Goal: Obtain resource: Download file/media

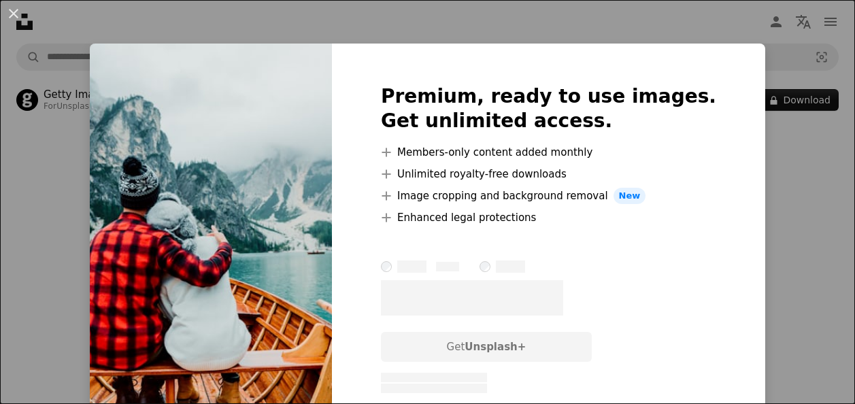
scroll to position [686, 0]
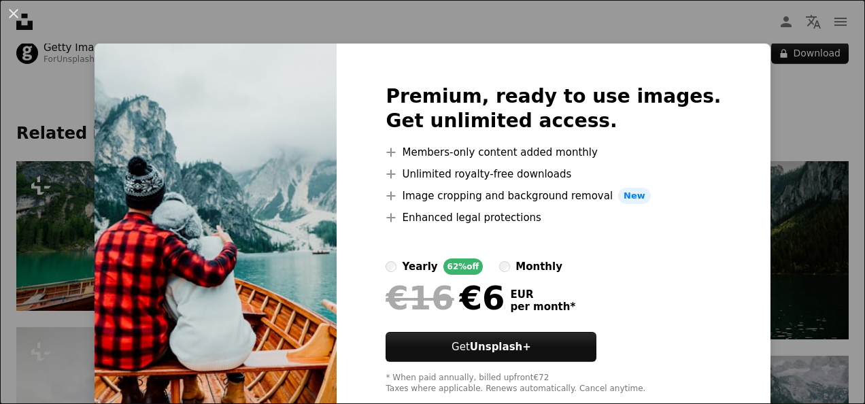
click at [772, 112] on div "An X shape Premium, ready to use images. Get unlimited access. A plus sign Memb…" at bounding box center [432, 202] width 865 height 404
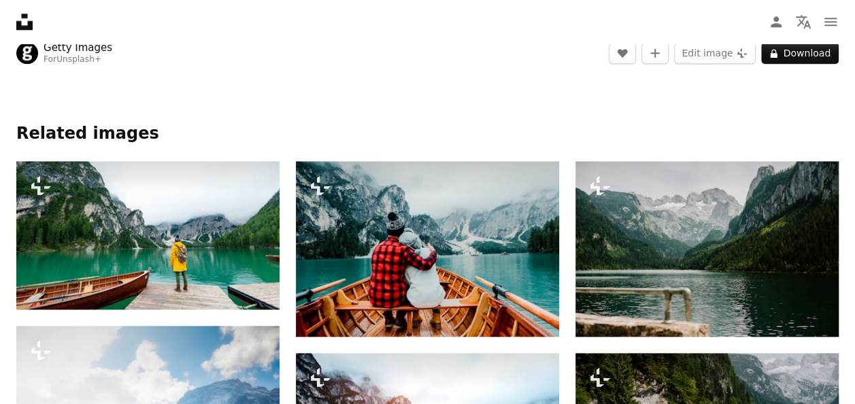
click at [597, 79] on div at bounding box center [427, 98] width 855 height 49
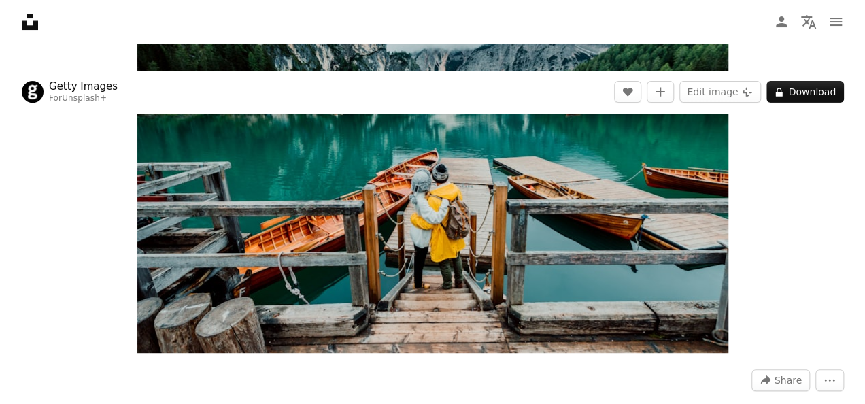
scroll to position [142, 0]
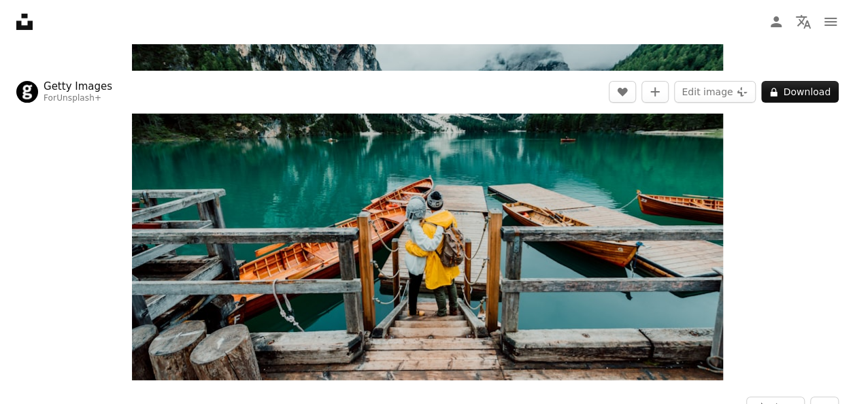
click at [490, 184] on img "Zoom in on this image" at bounding box center [427, 183] width 591 height 395
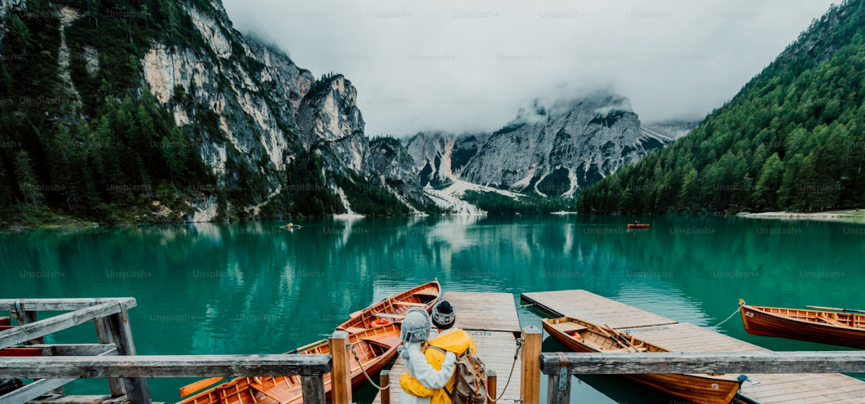
scroll to position [80, 0]
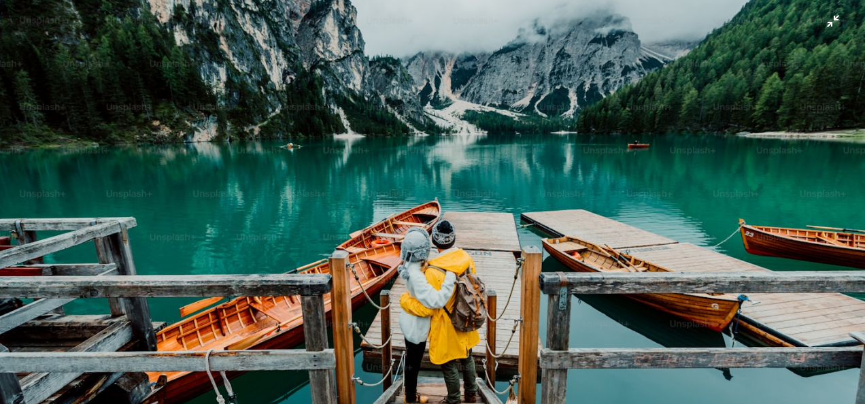
click at [665, 52] on img "Zoom out on this image" at bounding box center [432, 208] width 867 height 579
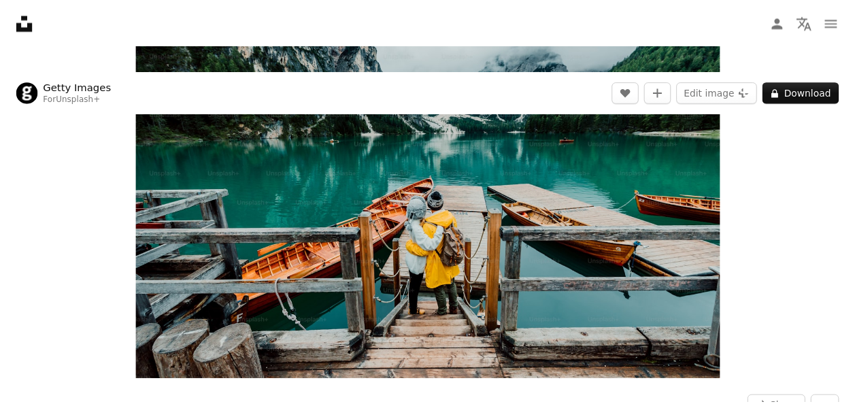
scroll to position [128, 0]
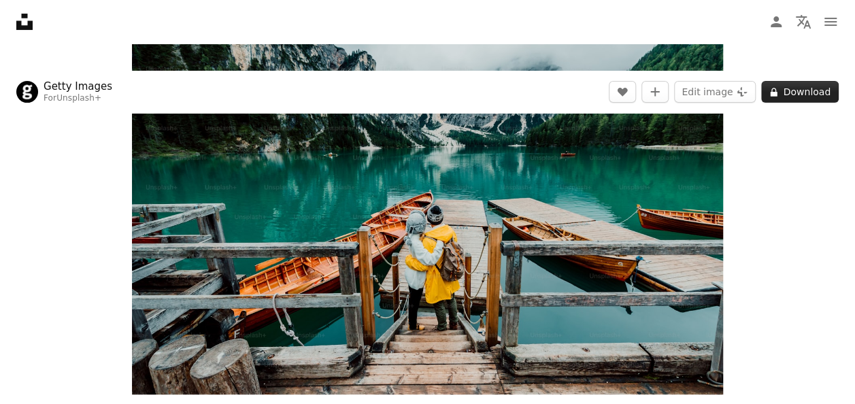
click at [782, 88] on button "A lock Download" at bounding box center [800, 92] width 78 height 22
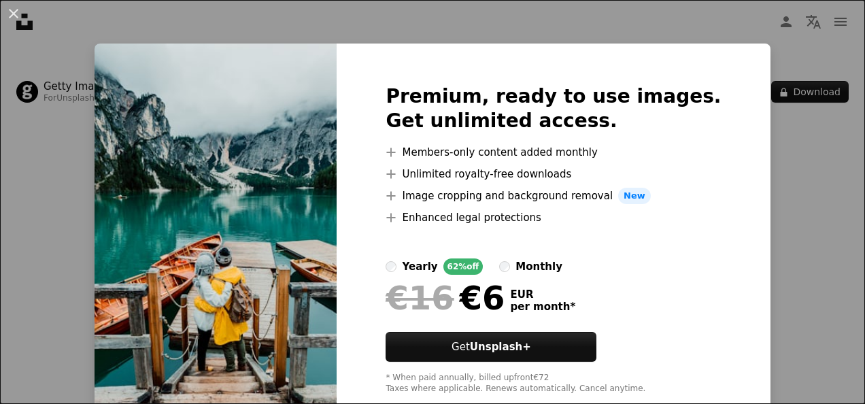
click at [782, 151] on div "An X shape Premium, ready to use images. Get unlimited access. A plus sign Memb…" at bounding box center [432, 202] width 865 height 404
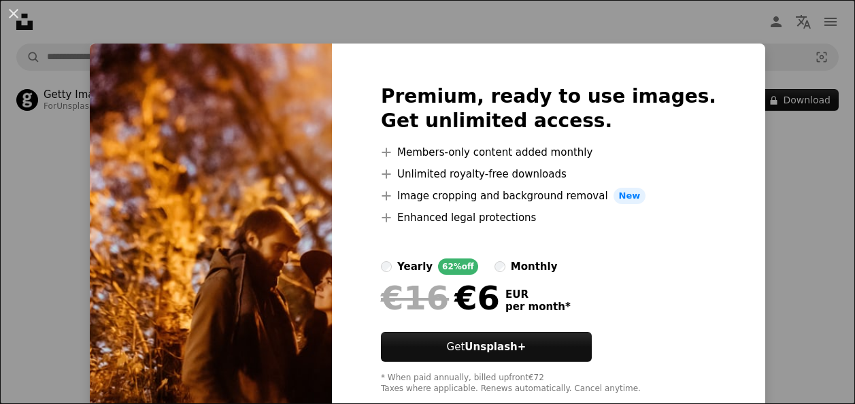
scroll to position [1714, 0]
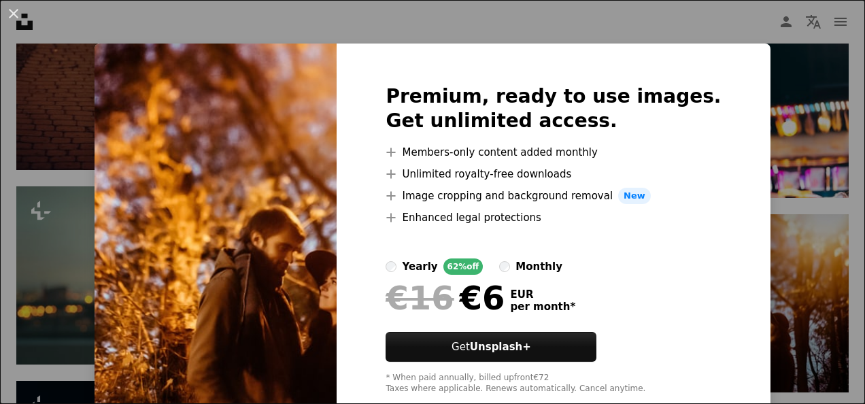
click at [741, 125] on div "An X shape Premium, ready to use images. Get unlimited access. A plus sign Memb…" at bounding box center [432, 202] width 865 height 404
